Goal: Navigation & Orientation: Find specific page/section

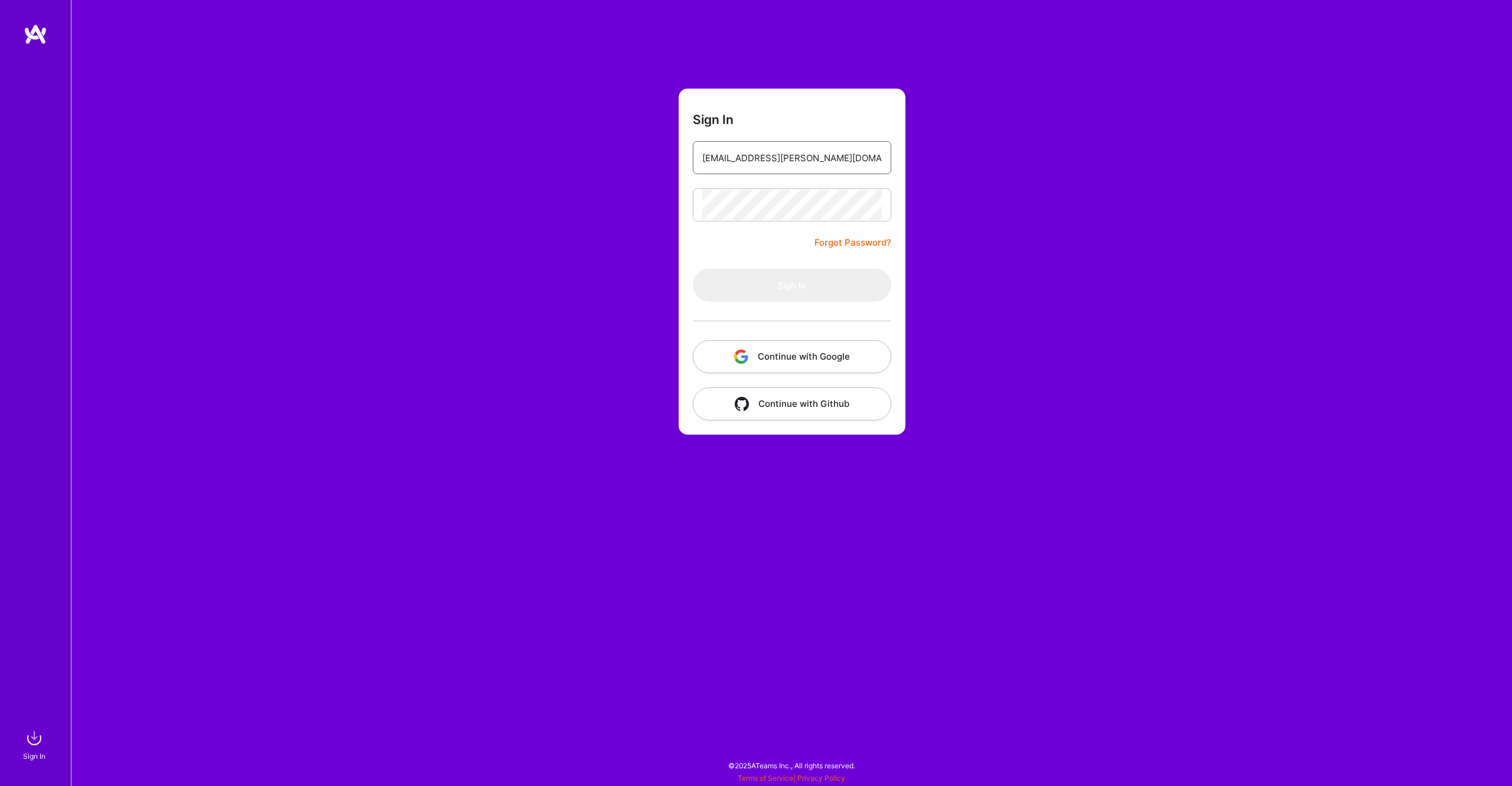
click at [858, 156] on input "max@burnside.agency" at bounding box center [792, 158] width 179 height 30
type input "max@burnside.agency"
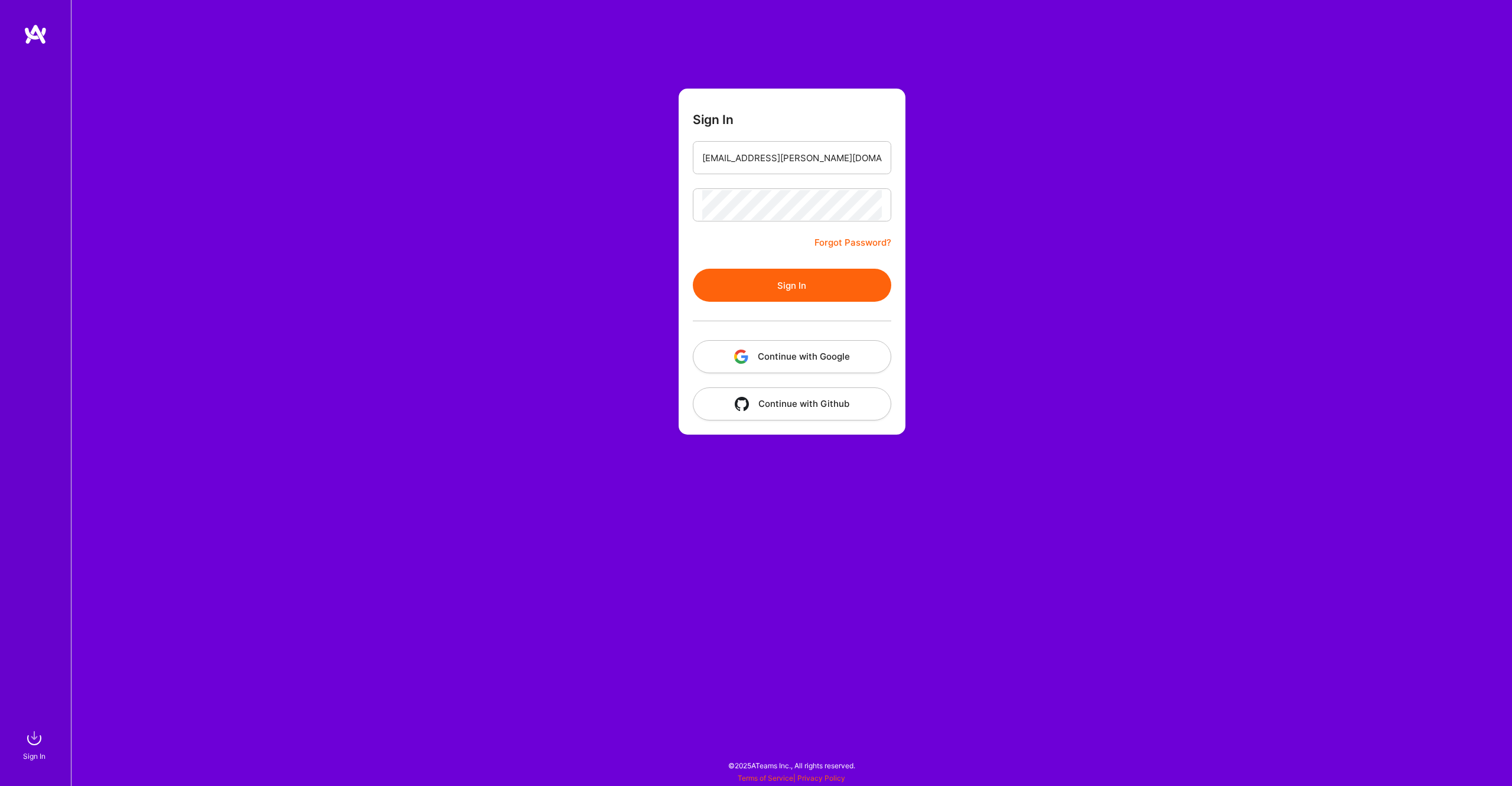
click at [748, 287] on button "Sign In" at bounding box center [791, 285] width 198 height 33
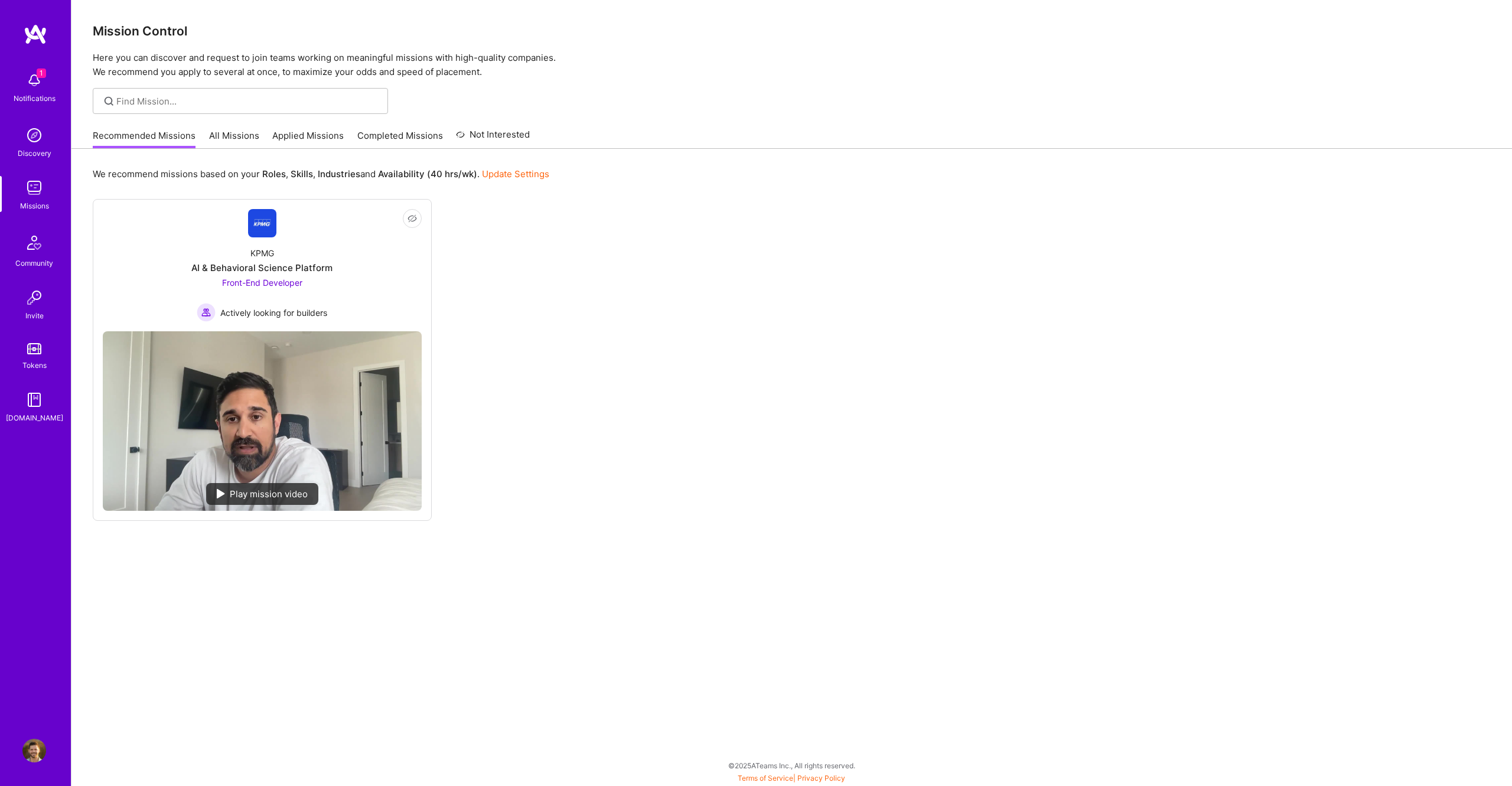
click at [817, 295] on div "Not Interested KPMG AI & Behavioral Science Platform Front-End Developer Active…" at bounding box center [791, 359] width 1398 height 322
click at [27, 79] on img at bounding box center [34, 80] width 24 height 24
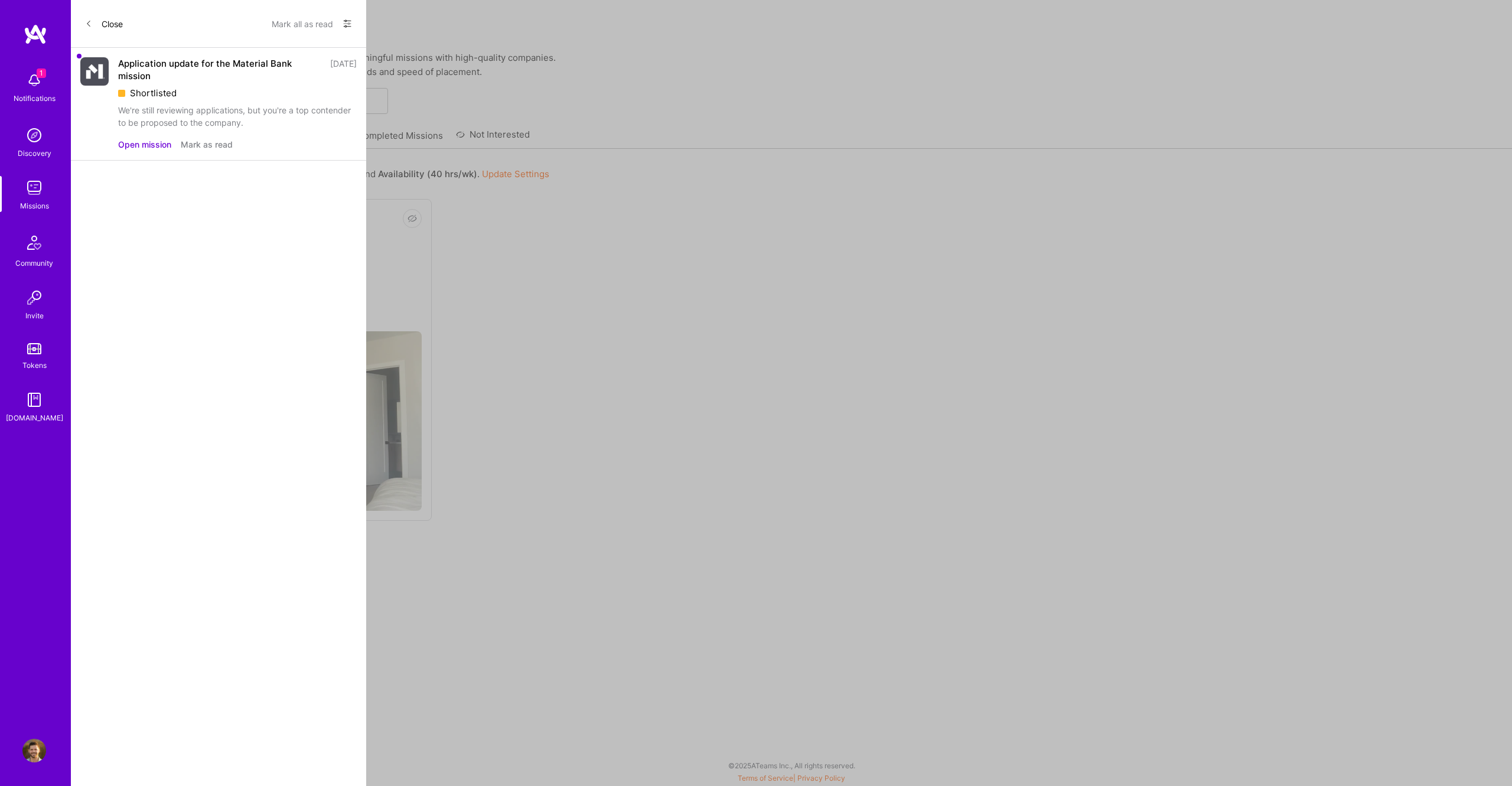
click at [638, 278] on div "1 1 Notifications Discovery Missions Community Invite Tokens A.Guide Profile Cl…" at bounding box center [756, 390] width 1512 height 780
